Goal: Task Accomplishment & Management: Manage account settings

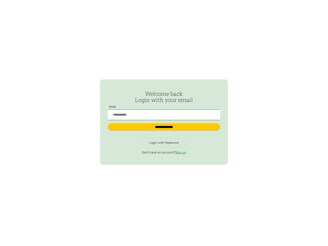
click at [164, 113] on input "Passwordless Login" at bounding box center [164, 115] width 112 height 11
